Goal: Task Accomplishment & Management: Use online tool/utility

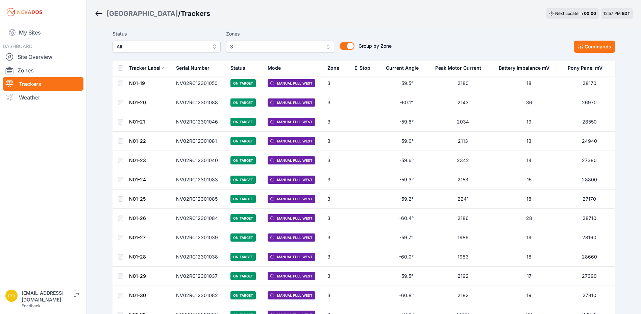
scroll to position [372, 0]
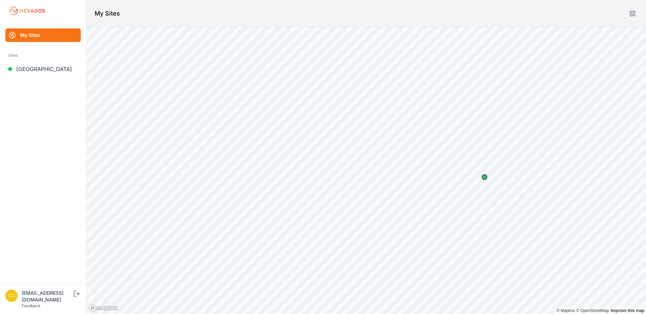
click at [57, 33] on link "My Sites" at bounding box center [42, 35] width 75 height 14
click at [20, 40] on link "My Sites" at bounding box center [42, 35] width 75 height 14
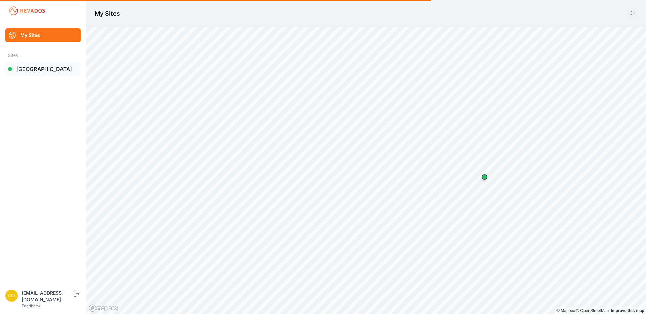
click at [15, 72] on link "[GEOGRAPHIC_DATA]" at bounding box center [42, 69] width 75 height 14
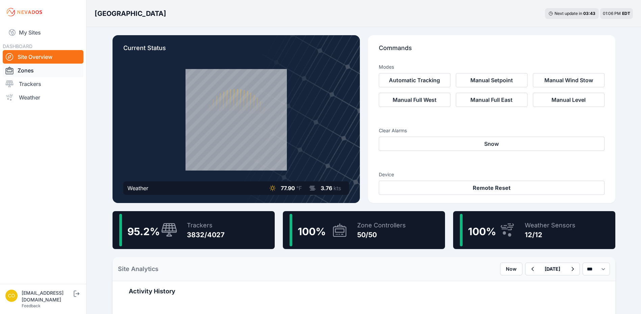
click at [43, 77] on link "Zones" at bounding box center [43, 71] width 81 height 14
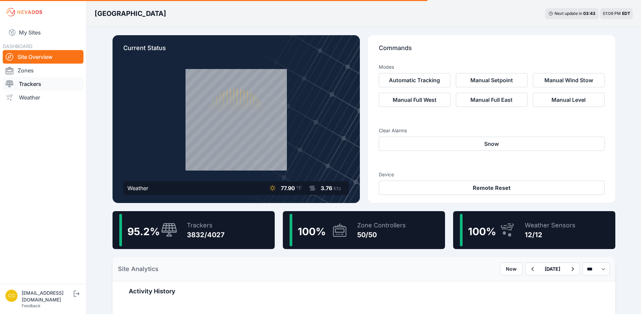
click at [36, 83] on link "Trackers" at bounding box center [43, 84] width 81 height 14
click at [30, 86] on link "Trackers" at bounding box center [43, 84] width 81 height 14
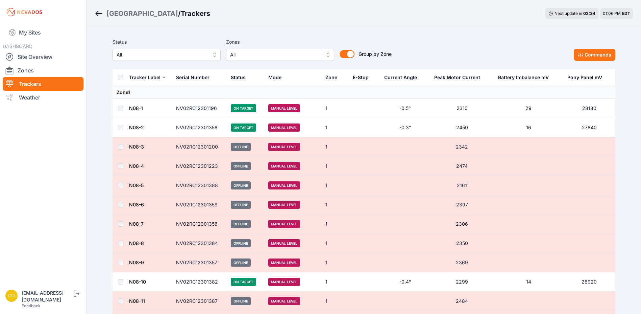
click at [272, 57] on span "All" at bounding box center [275, 55] width 91 height 8
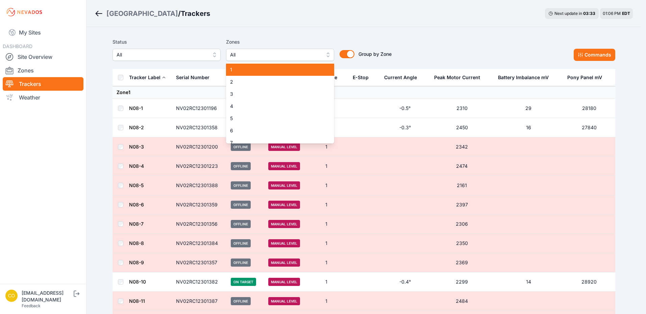
click at [241, 75] on div "1" at bounding box center [280, 70] width 108 height 12
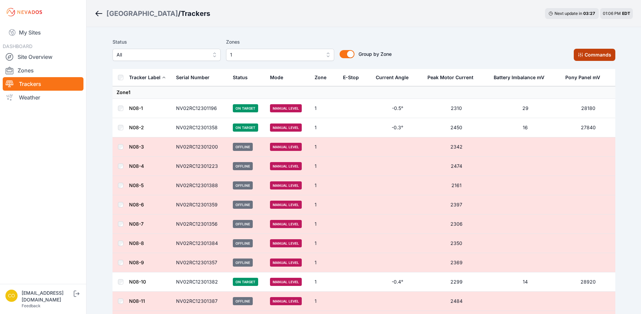
click at [584, 59] on button "Commands" at bounding box center [595, 55] width 42 height 12
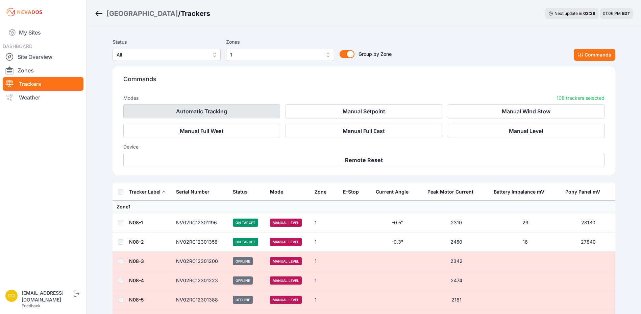
click at [218, 106] on button "Automatic Tracking" at bounding box center [201, 111] width 157 height 14
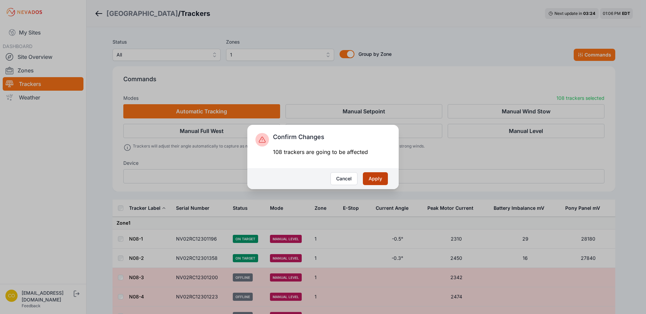
click at [380, 177] on button "Apply" at bounding box center [375, 178] width 25 height 13
